Goal: Task Accomplishment & Management: Manage account settings

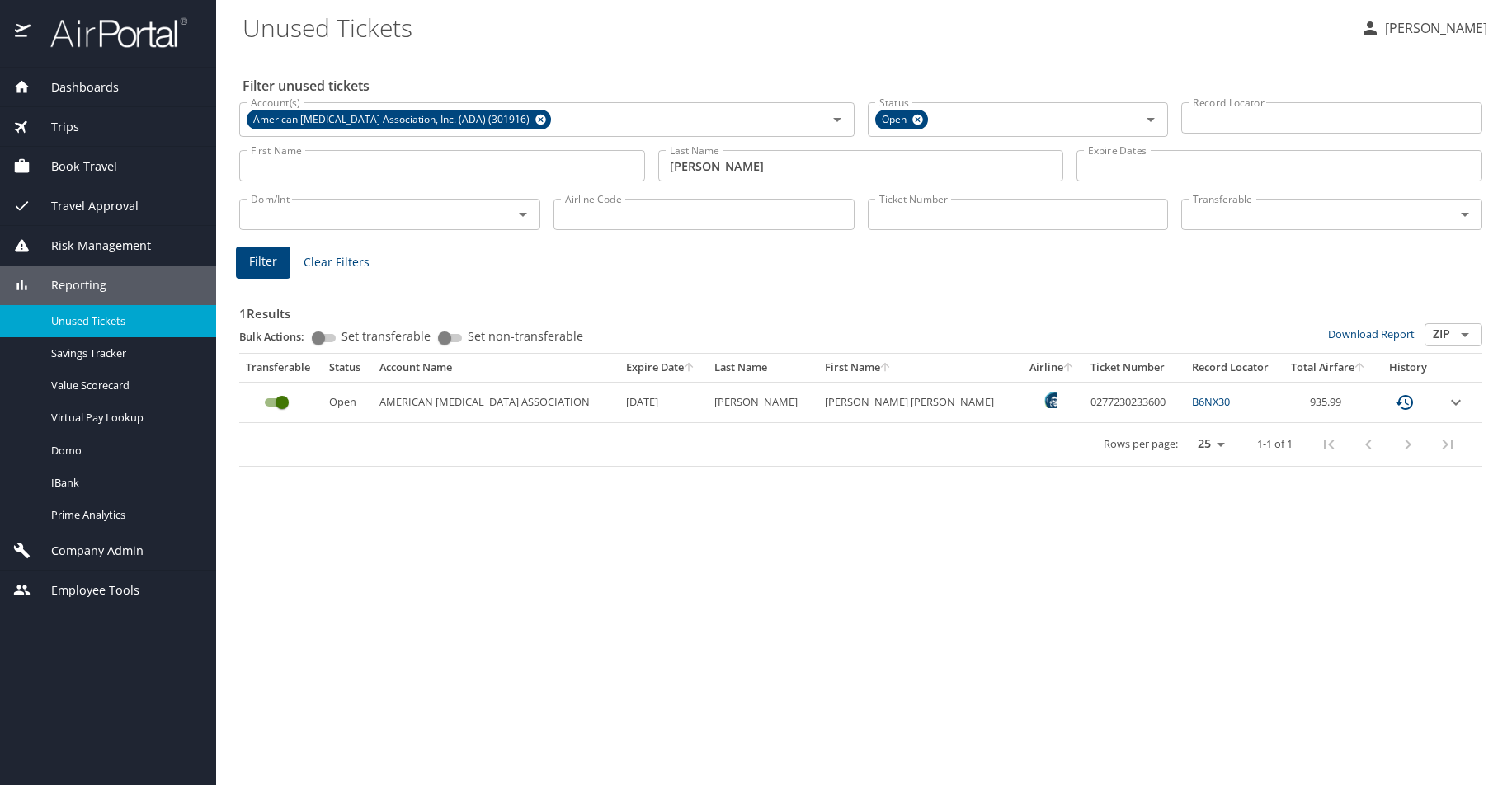
click at [665, 11] on Tickets "Unused Tickets" at bounding box center [795, 27] width 1105 height 51
click at [113, 551] on span "Company Admin" at bounding box center [87, 551] width 113 height 18
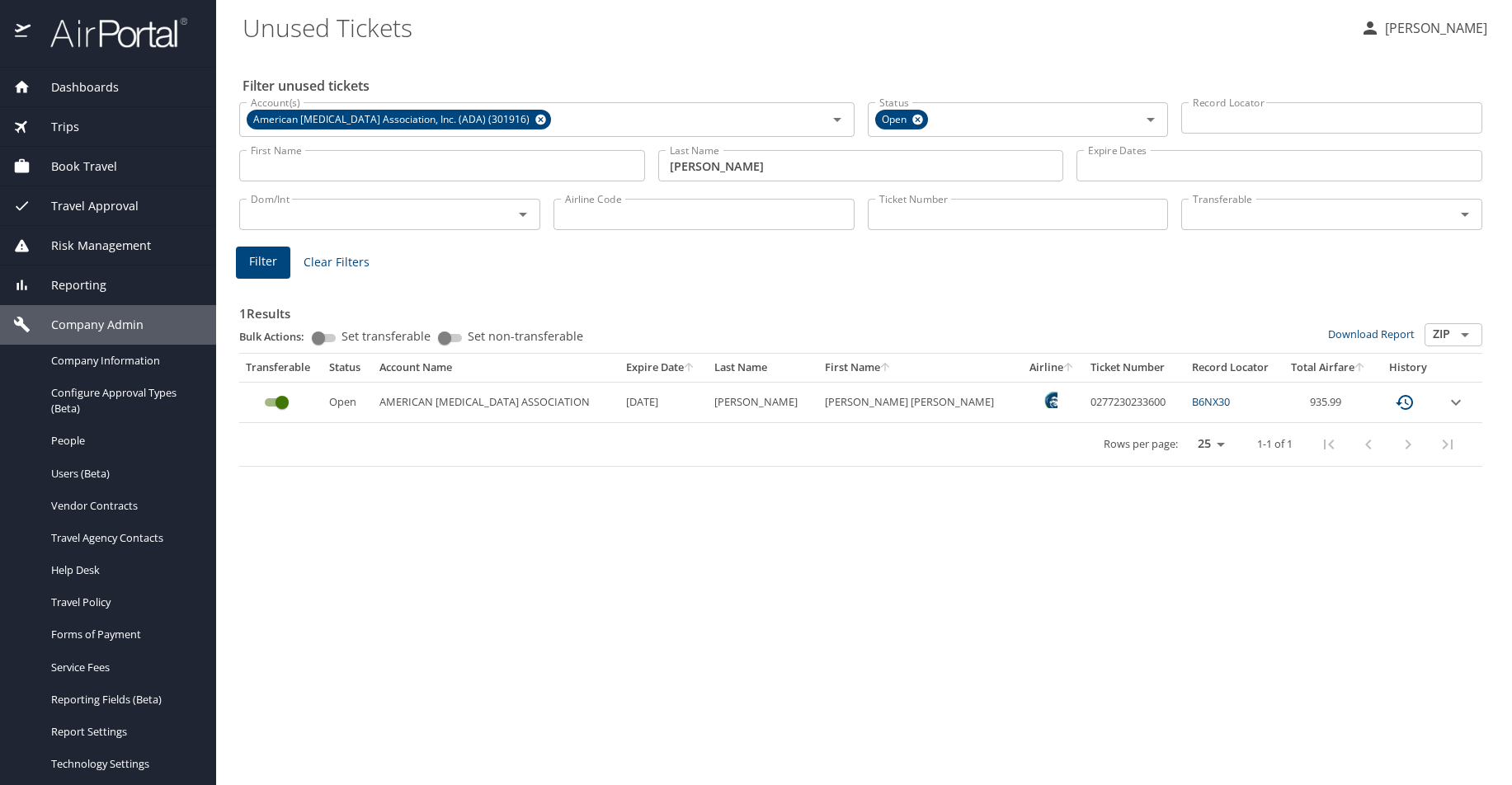
click at [117, 31] on img at bounding box center [110, 32] width 155 height 32
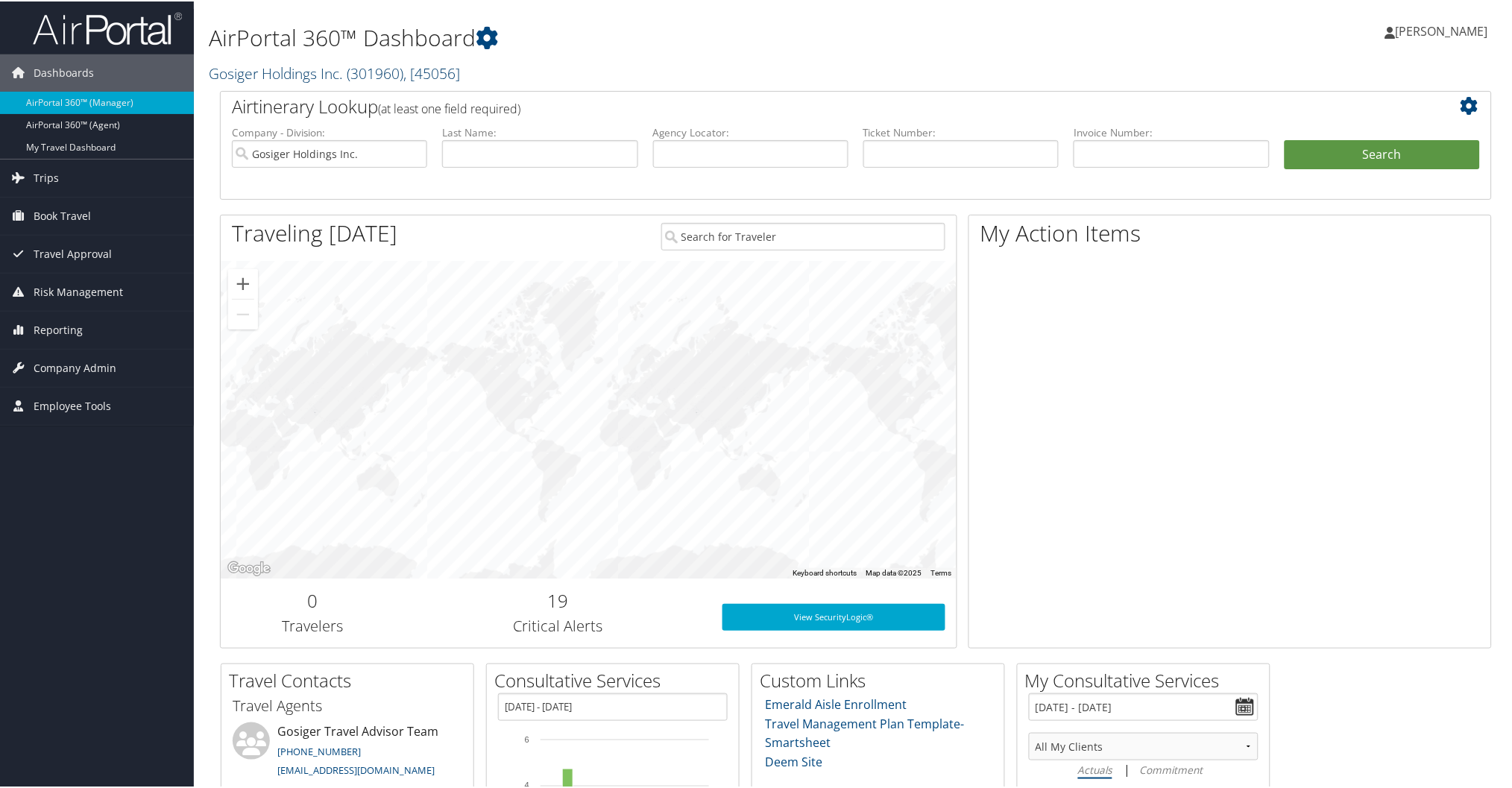
click at [298, 68] on link "Gosiger Holdings Inc. ( 301960 ) , [ 45056 ]" at bounding box center [334, 72] width 251 height 20
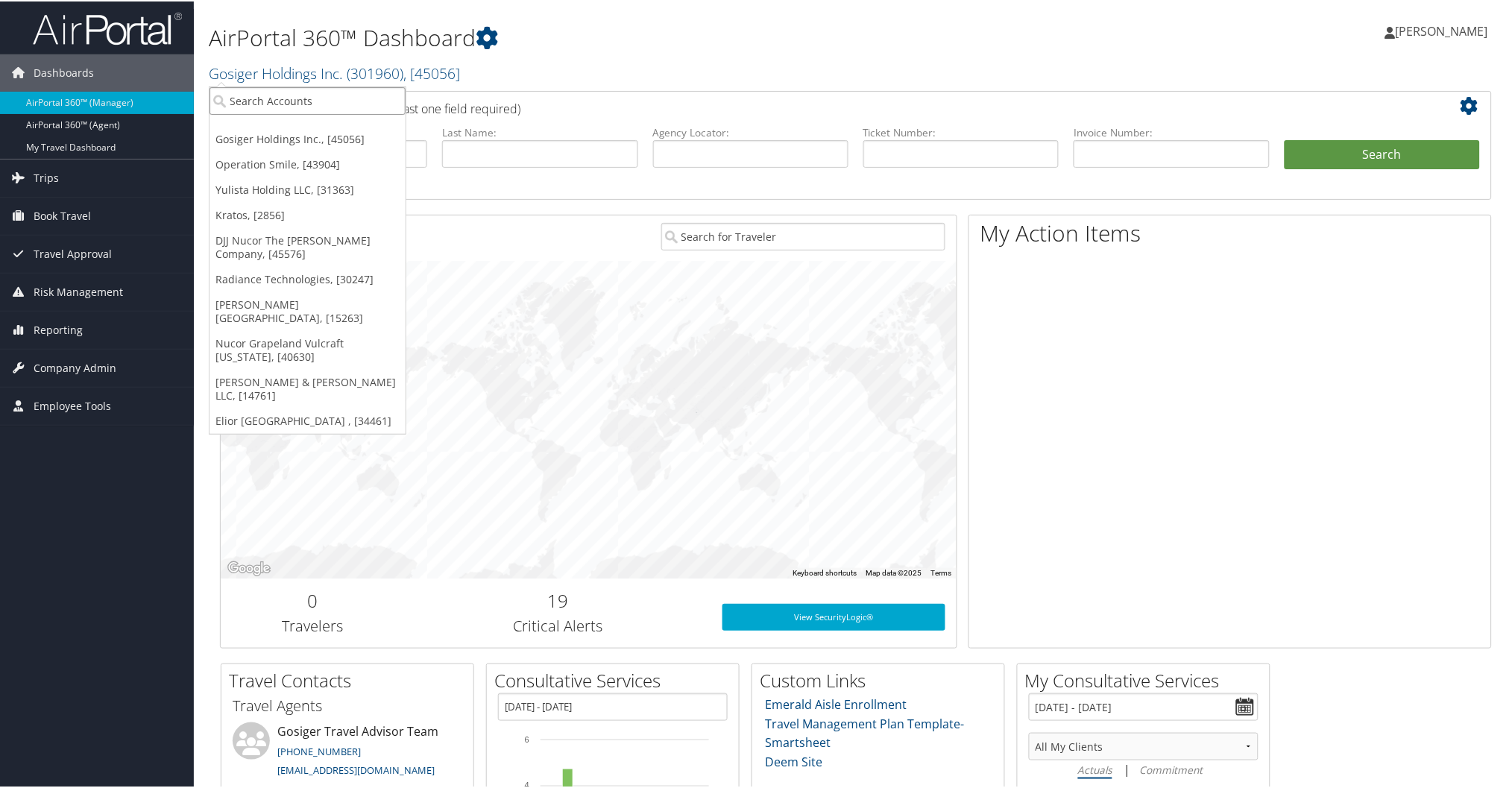
click at [351, 108] on input "search" at bounding box center [307, 100] width 196 height 28
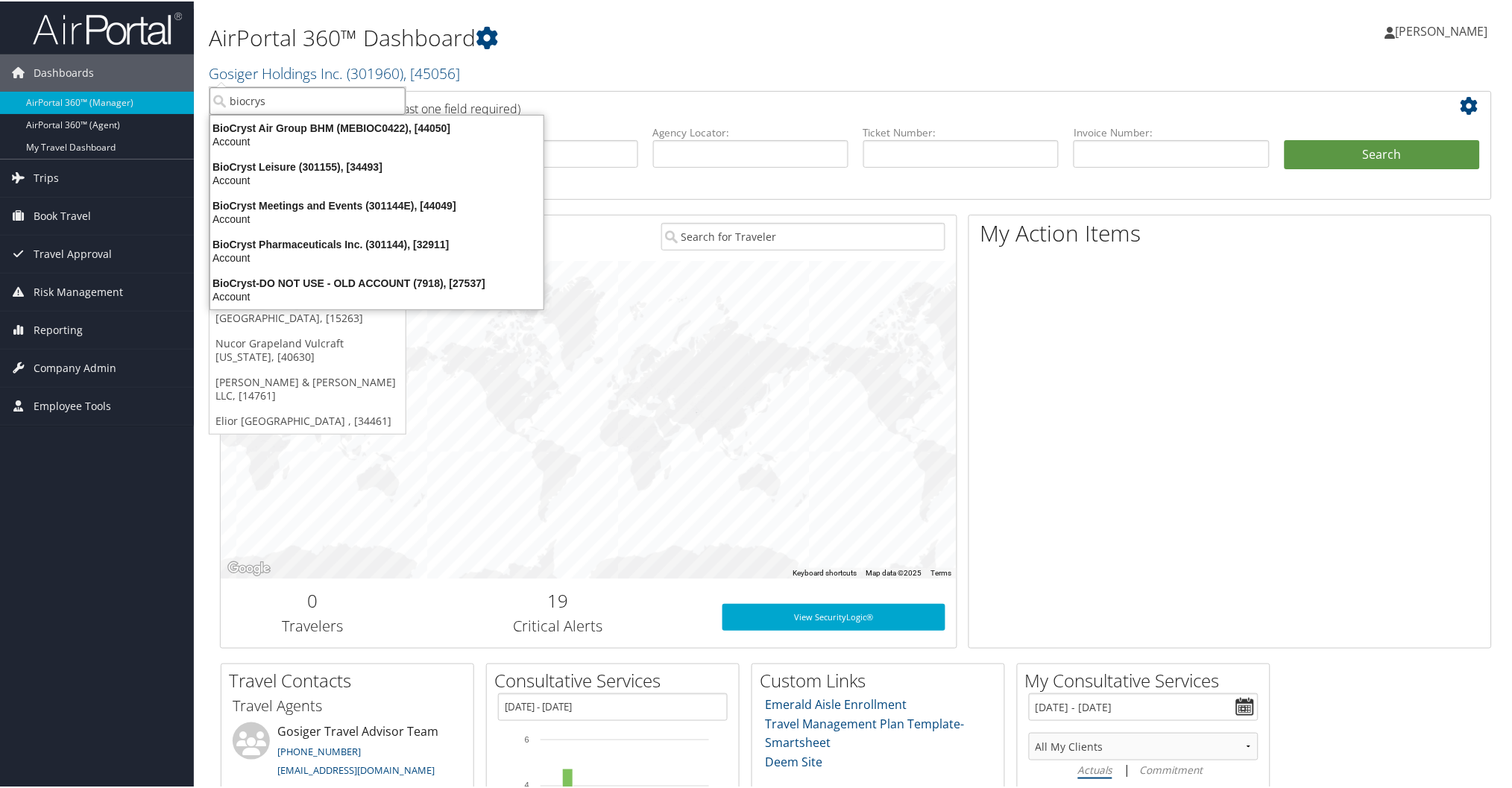
type input "biocryst"
click at [287, 239] on div "BioCryst Pharmaceuticals Inc. (301144), [32911]" at bounding box center [376, 243] width 351 height 13
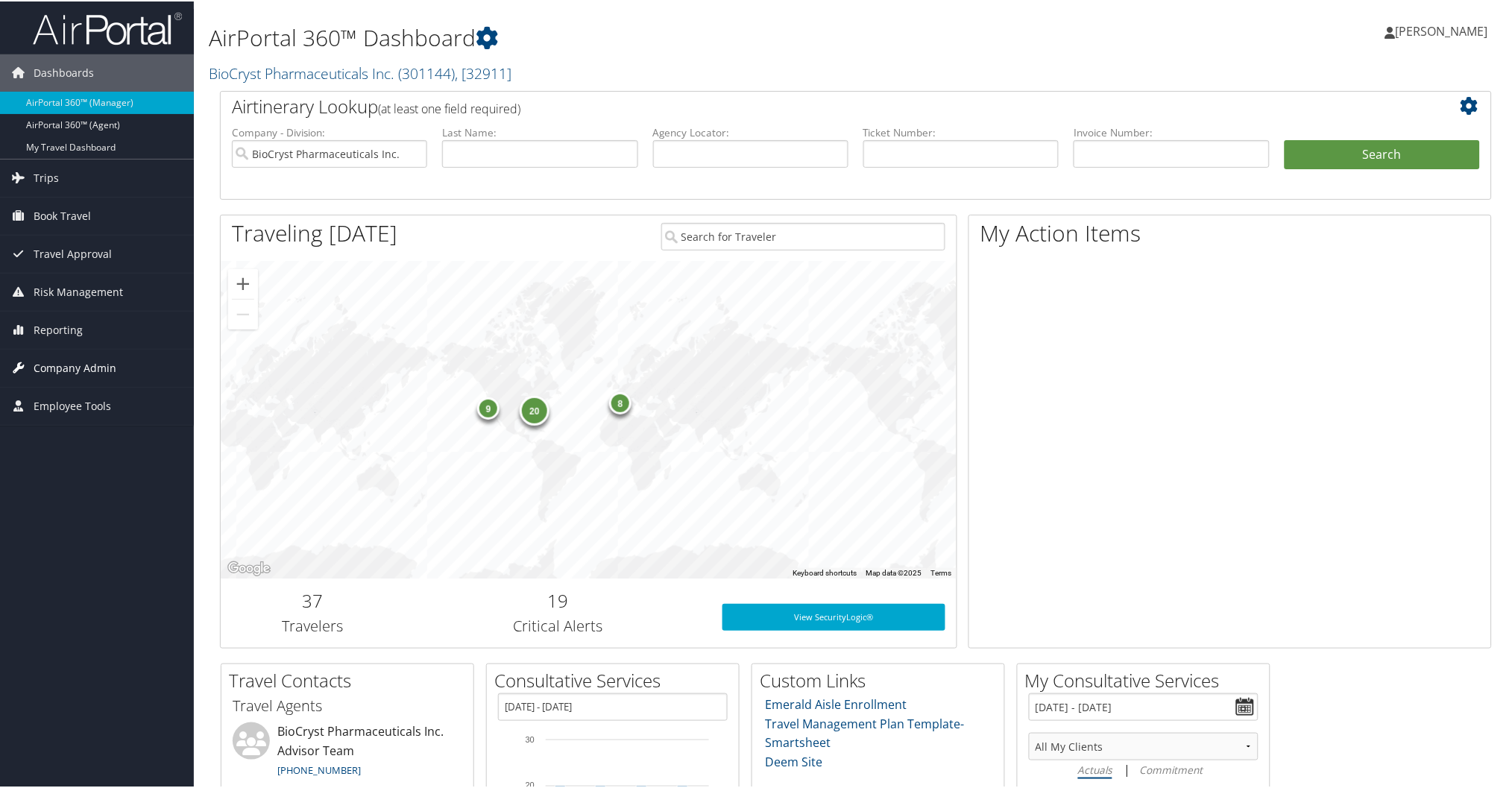
click at [70, 359] on span "Company Admin" at bounding box center [75, 366] width 83 height 38
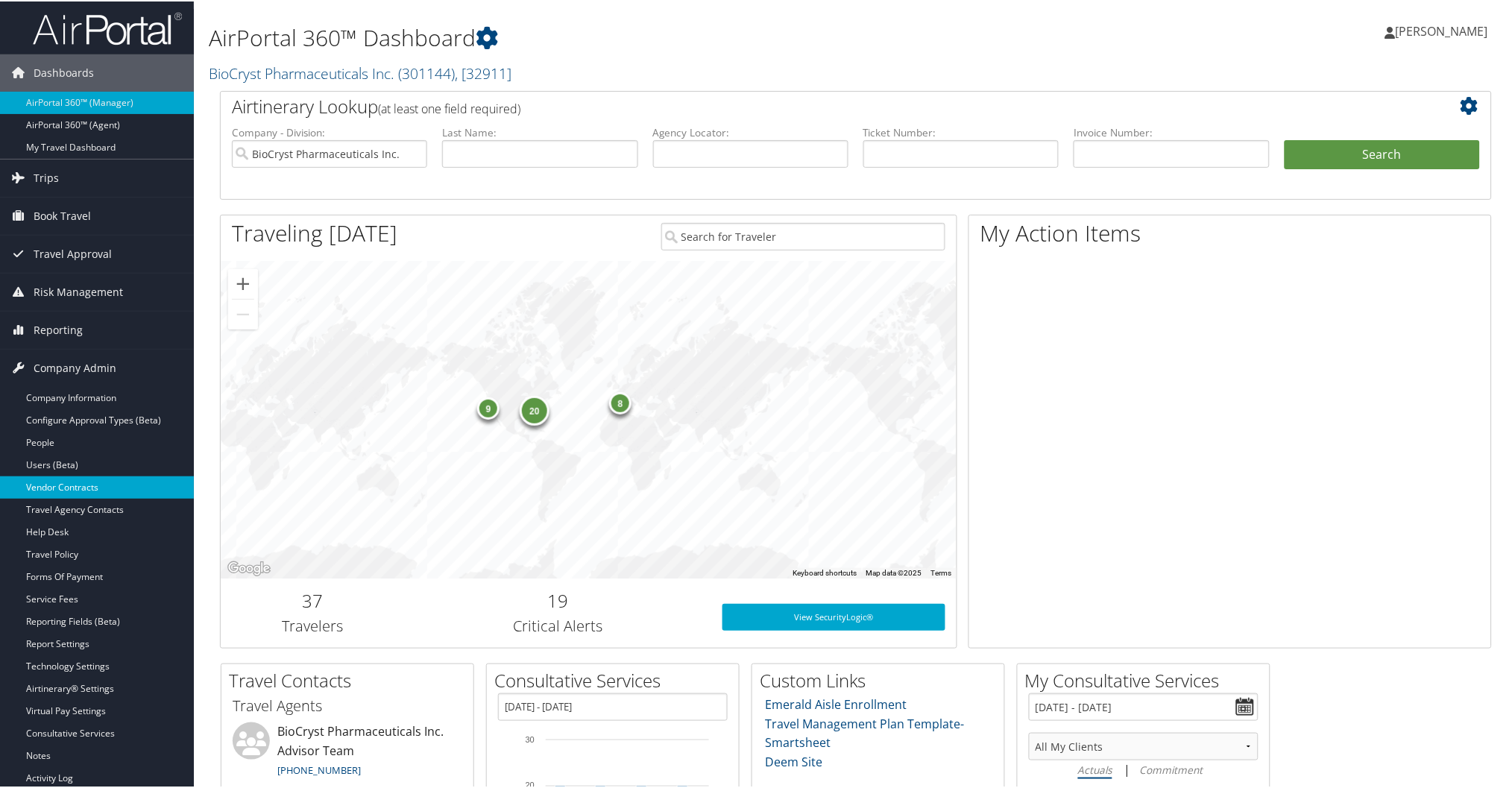
click at [88, 482] on link "Vendor Contracts" at bounding box center [97, 485] width 194 height 22
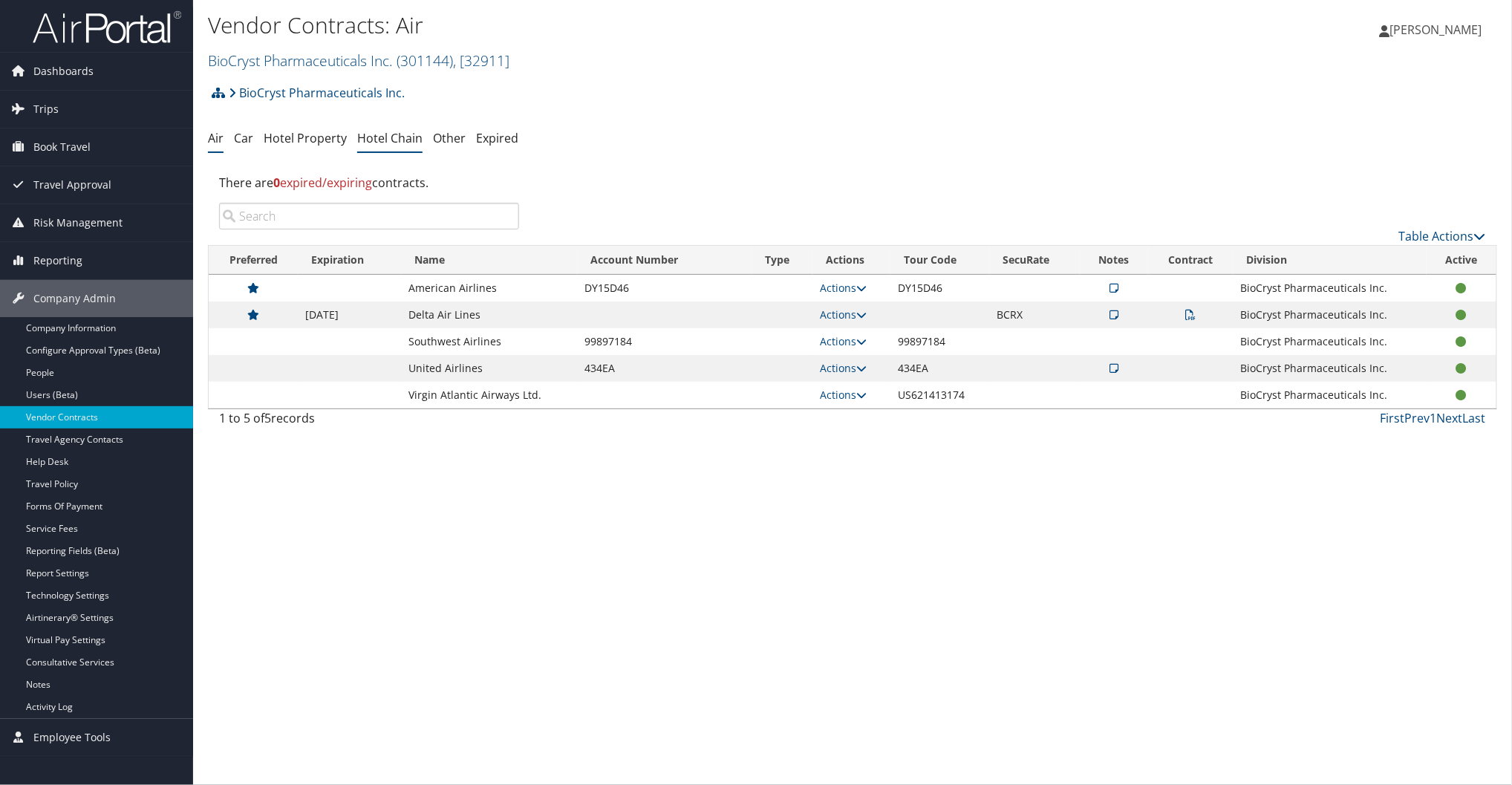
click at [399, 139] on link "Hotel Chain" at bounding box center [389, 138] width 65 height 16
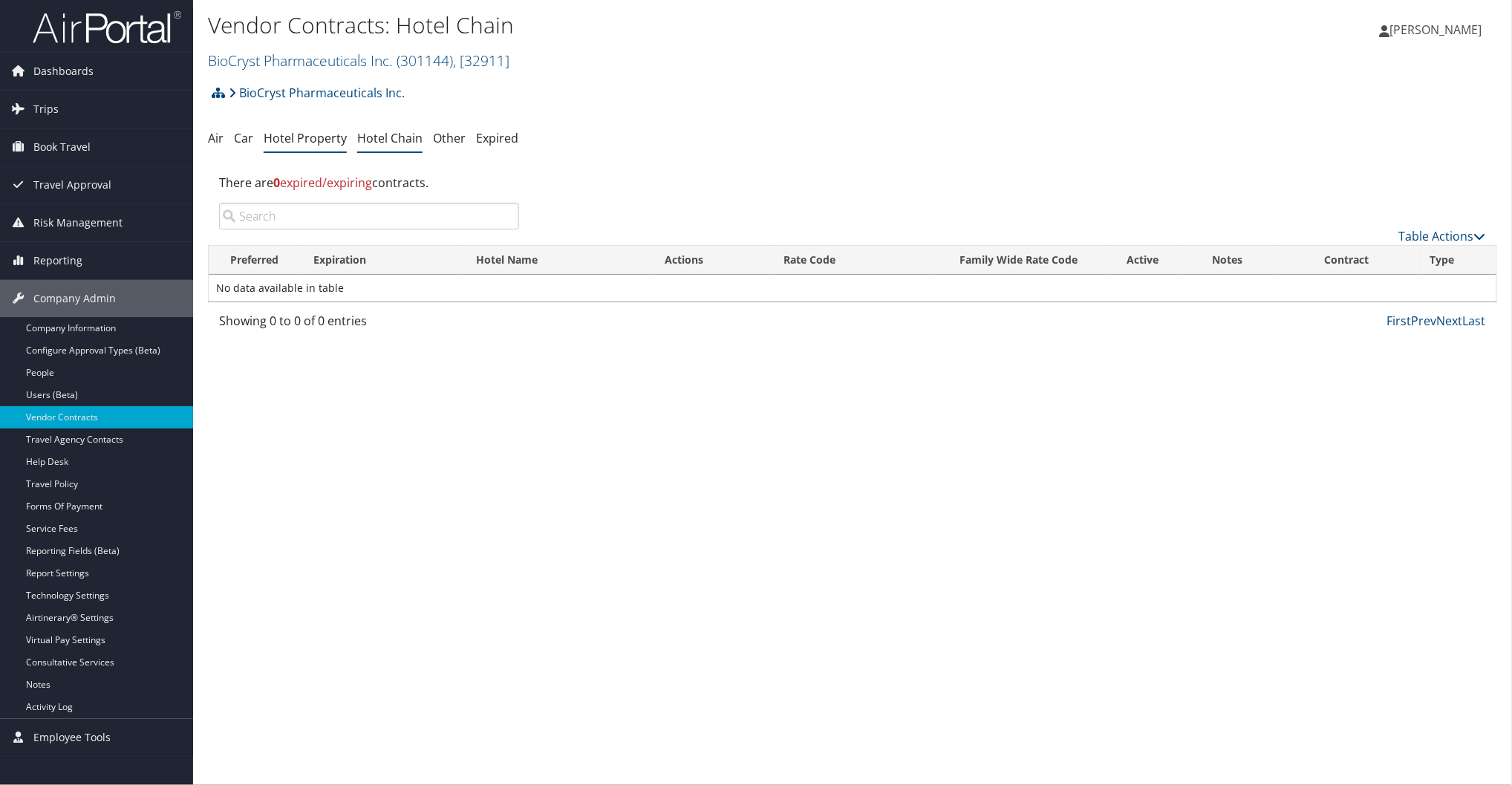
click at [292, 143] on link "Hotel Property" at bounding box center [305, 138] width 83 height 16
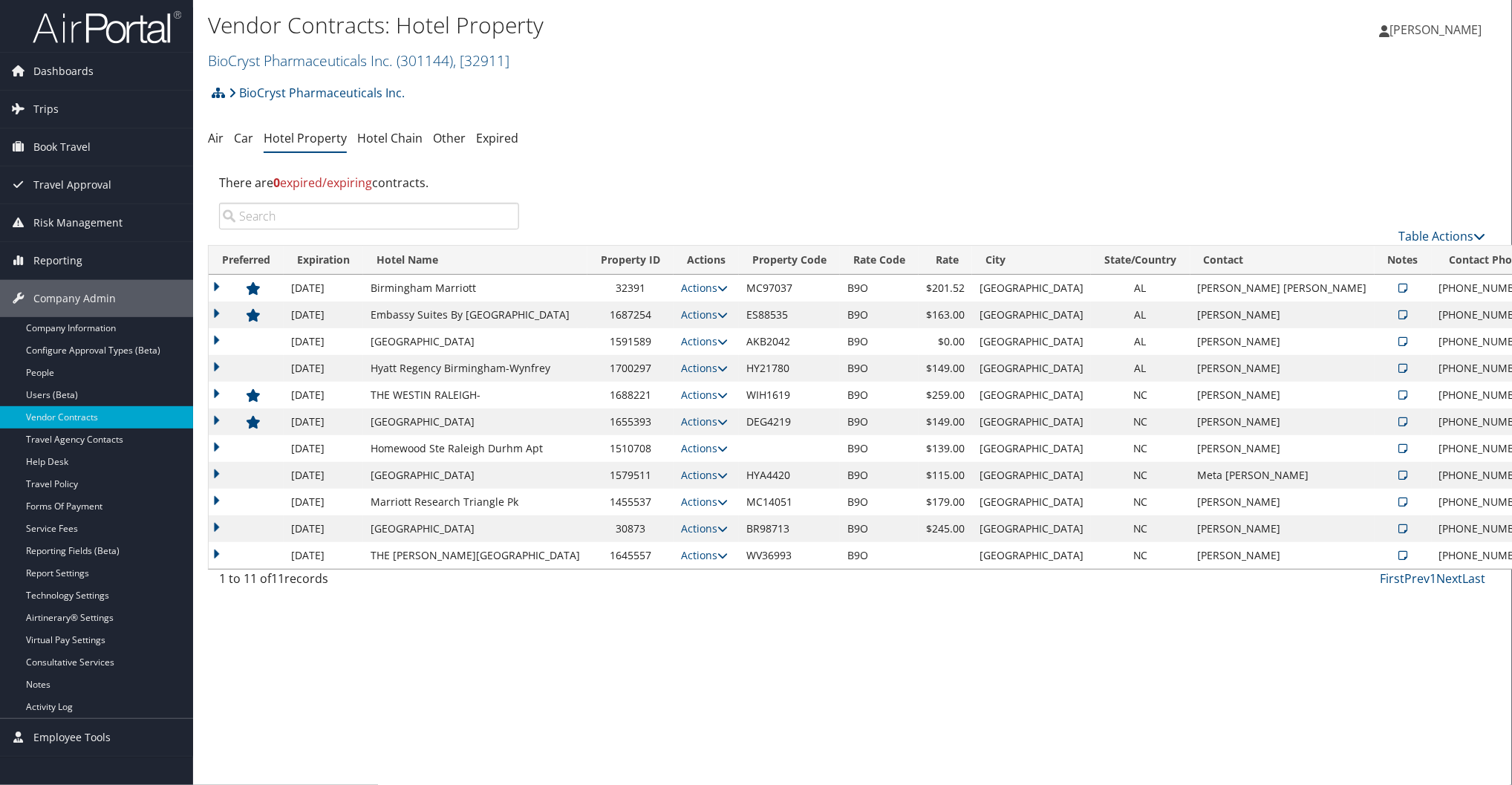
click at [671, 164] on div "There are 0 expired/expiring contracts." at bounding box center [852, 183] width 1289 height 40
click at [684, 159] on div "BioCryst Pharmaceuticals Inc. Account Structure BioCryst Pharmaceuticals Inc. (…" at bounding box center [852, 337] width 1289 height 518
click at [123, 20] on img at bounding box center [107, 28] width 148 height 35
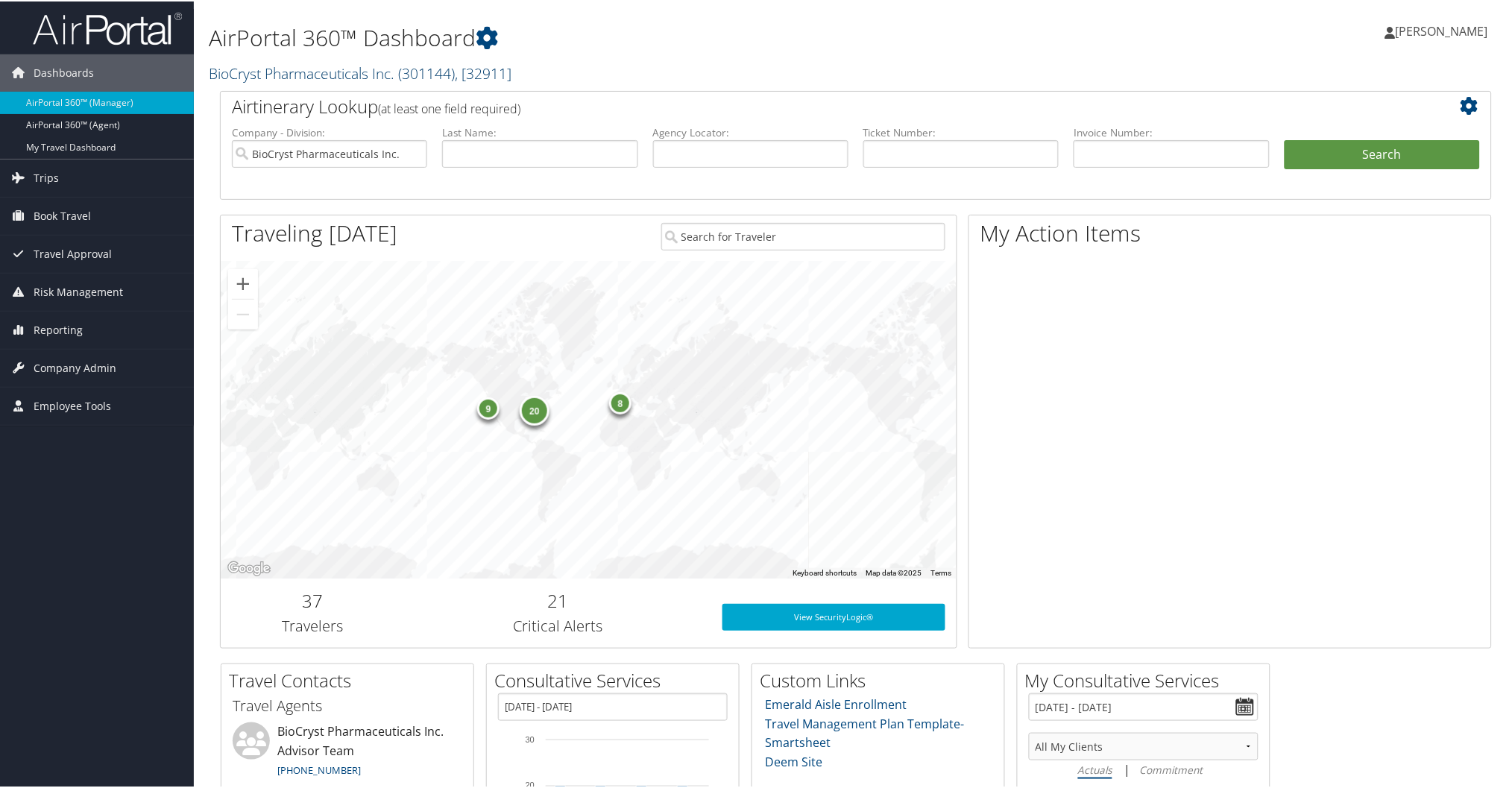
click at [351, 75] on link "BioCryst Pharmaceuticals Inc. ( 301144 ) , [ 32911 ]" at bounding box center [360, 72] width 303 height 20
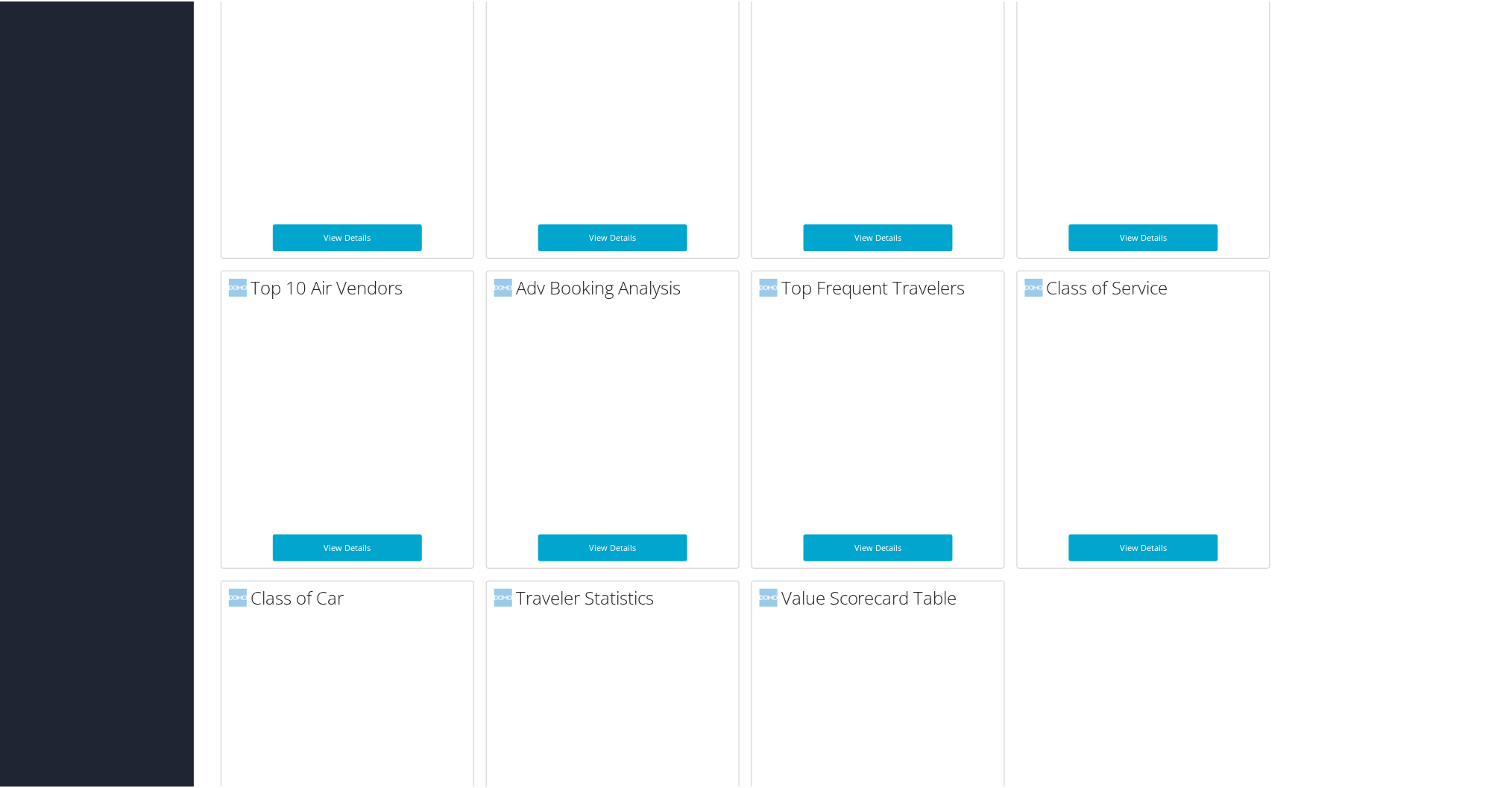
scroll to position [1733, 0]
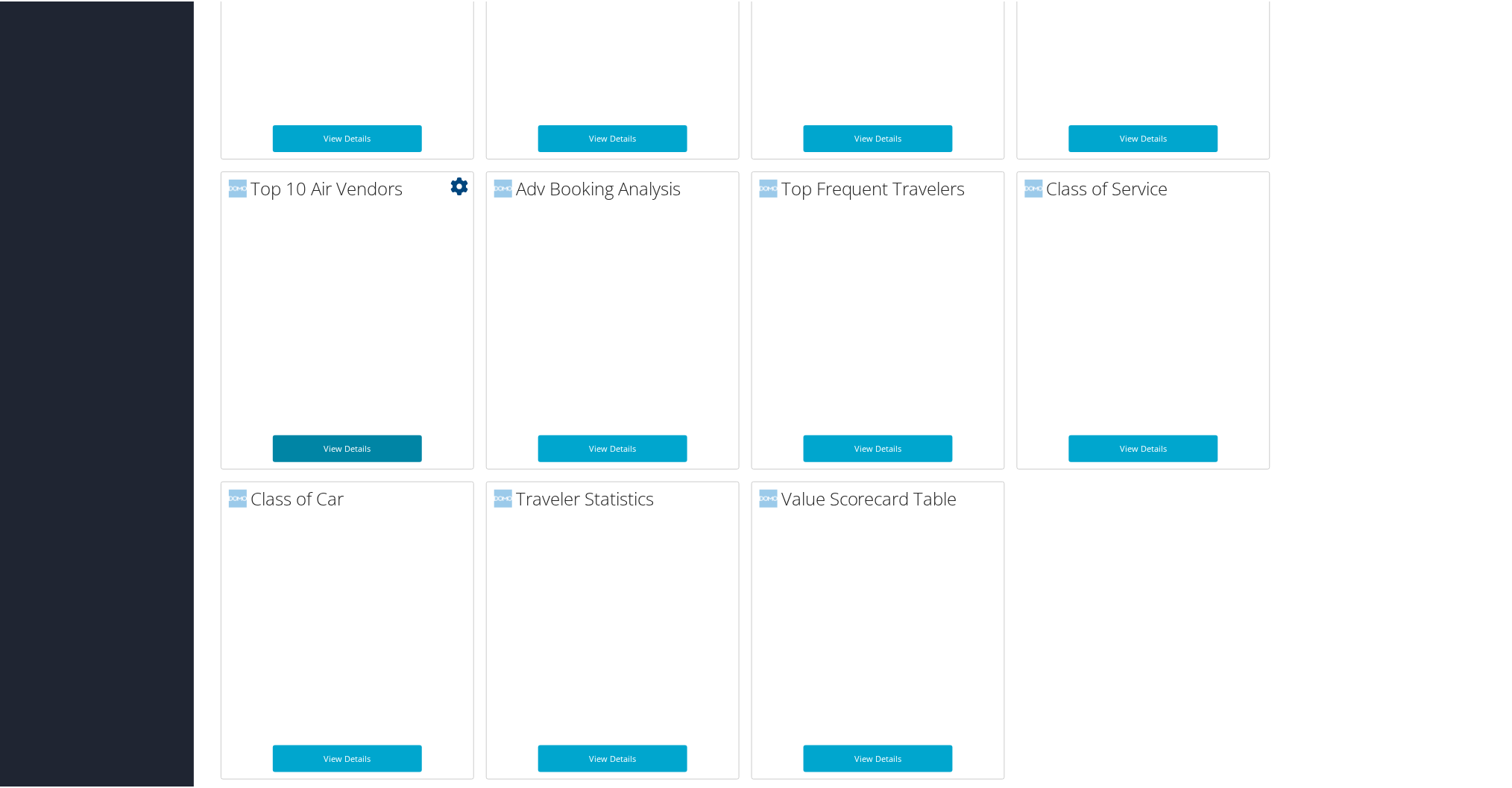
click at [355, 452] on link "View Details" at bounding box center [347, 447] width 149 height 27
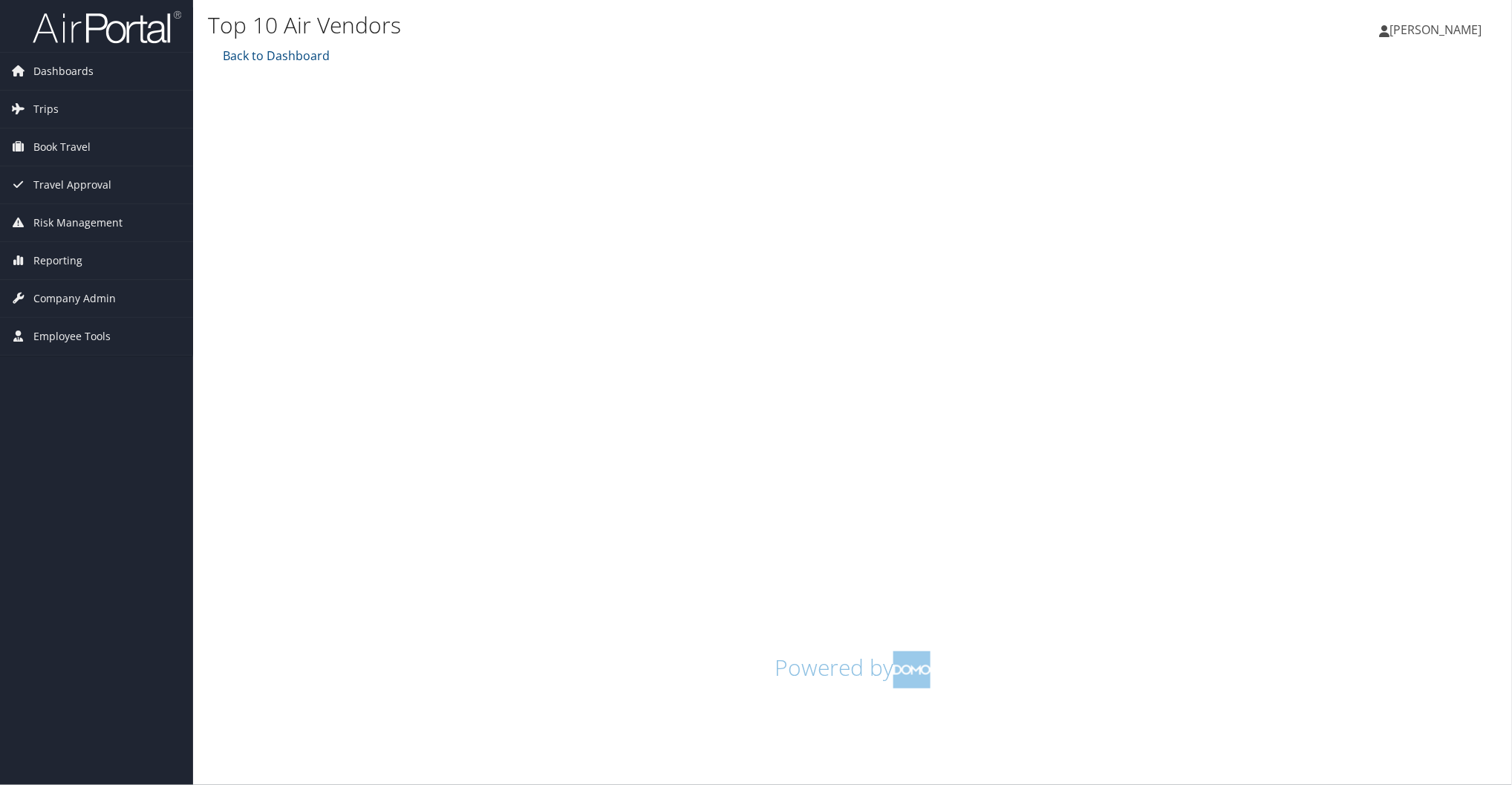
click at [1443, 24] on span "[PERSON_NAME]" at bounding box center [1436, 29] width 92 height 16
click at [1350, 278] on link "Sign Out" at bounding box center [1399, 267] width 165 height 25
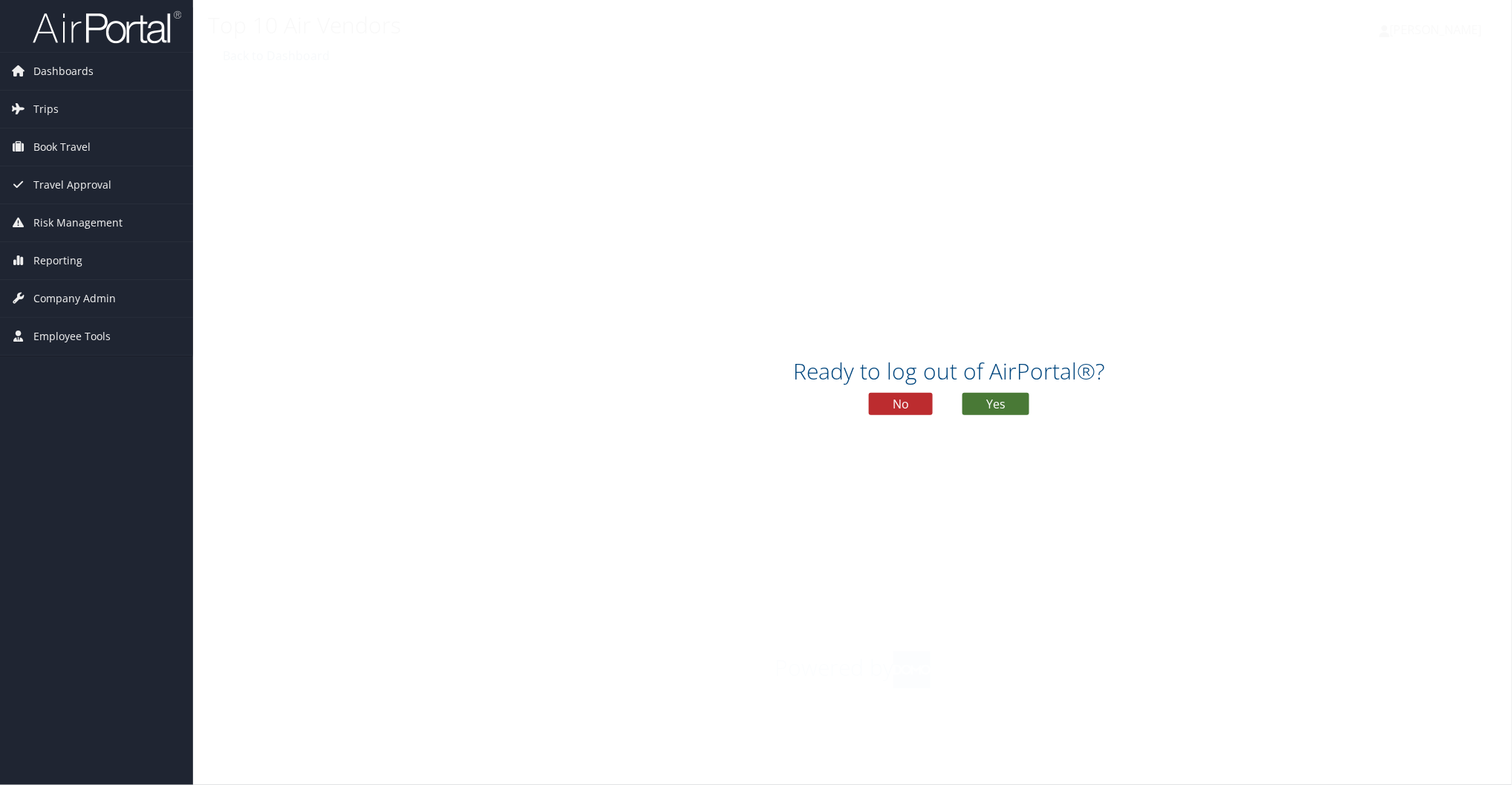
click at [1001, 401] on button "Yes" at bounding box center [996, 403] width 67 height 22
